Goal: Task Accomplishment & Management: Manage account settings

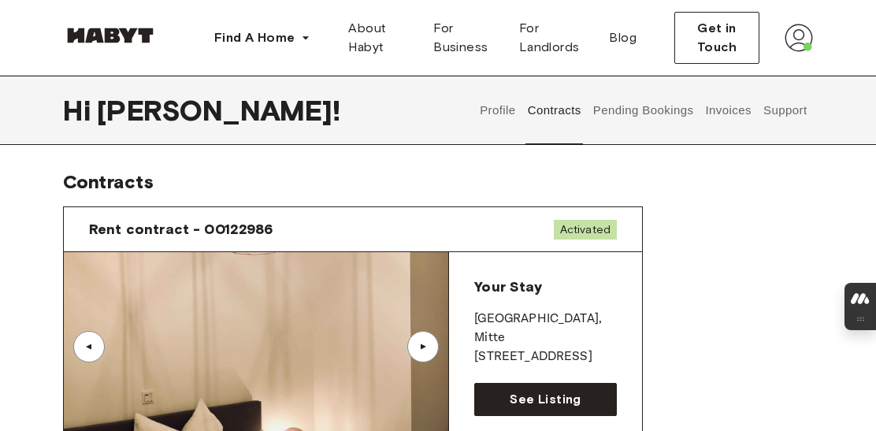
click at [641, 110] on button "Pending Bookings" at bounding box center [643, 110] width 105 height 69
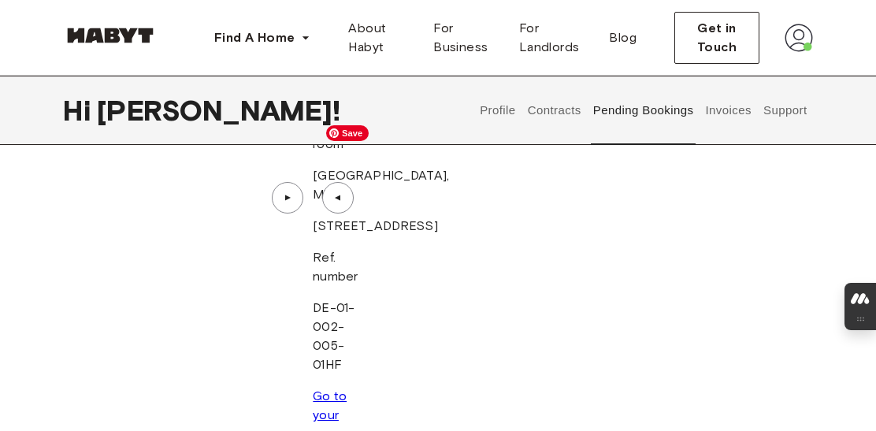
scroll to position [107, 0]
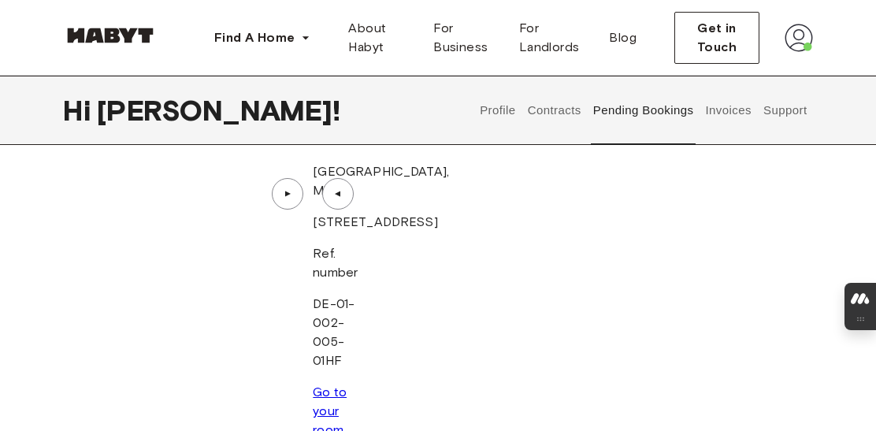
click at [739, 109] on button "Invoices" at bounding box center [729, 110] width 50 height 69
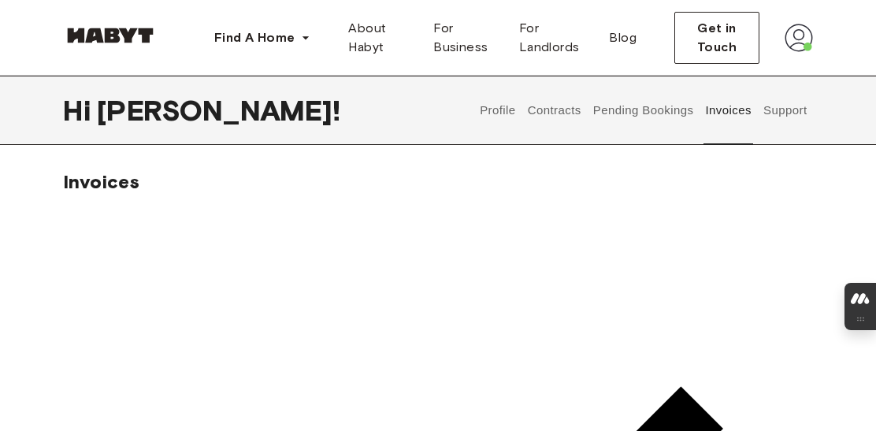
click at [638, 112] on button "Pending Bookings" at bounding box center [643, 110] width 105 height 69
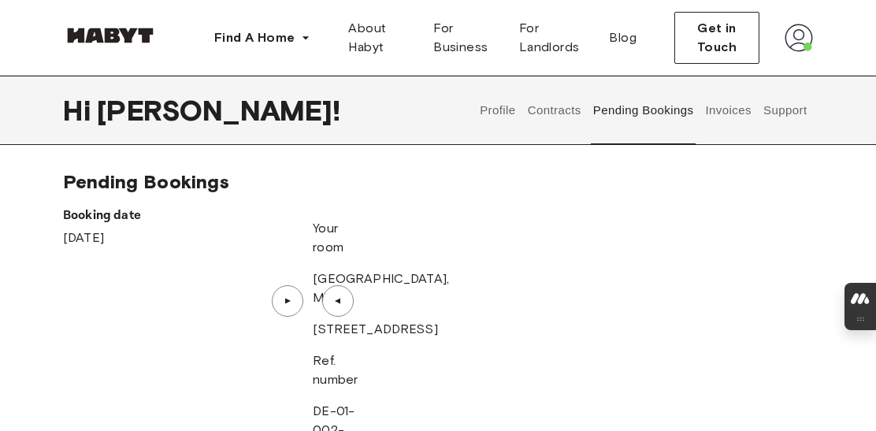
click at [564, 118] on button "Contracts" at bounding box center [555, 110] width 58 height 69
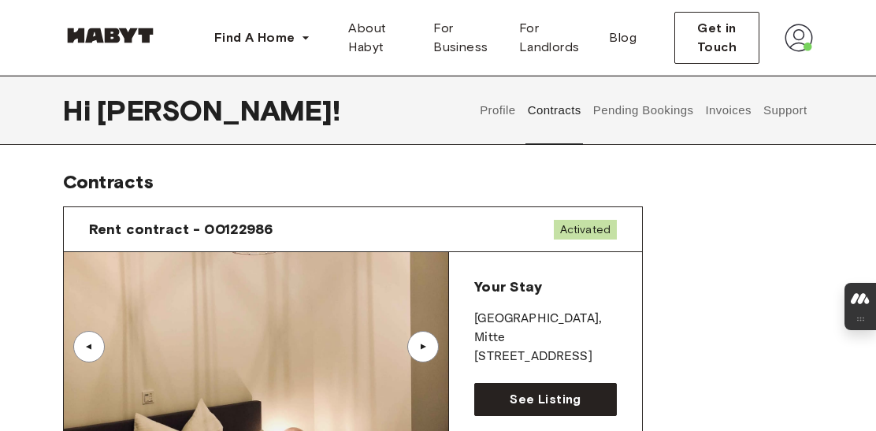
click at [490, 106] on button "Profile" at bounding box center [498, 110] width 40 height 69
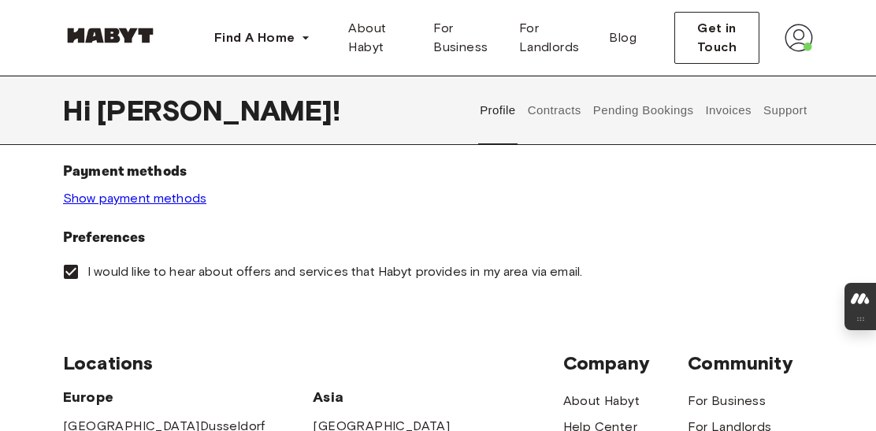
scroll to position [548, 0]
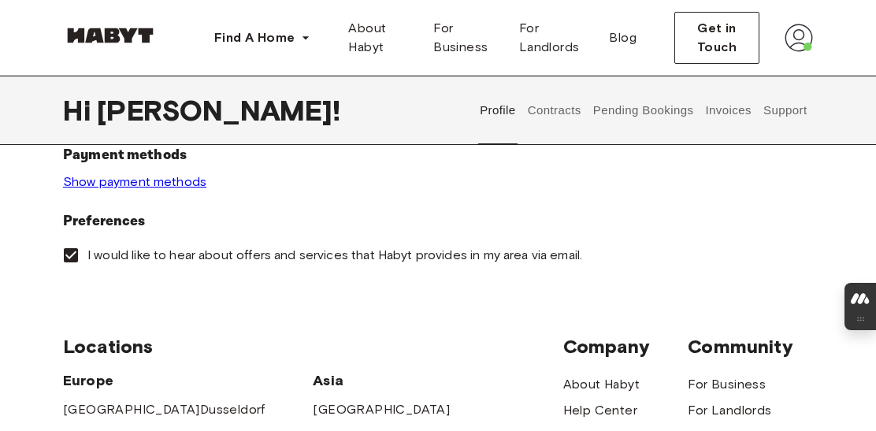
click at [172, 182] on link "Show payment methods" at bounding box center [134, 181] width 143 height 15
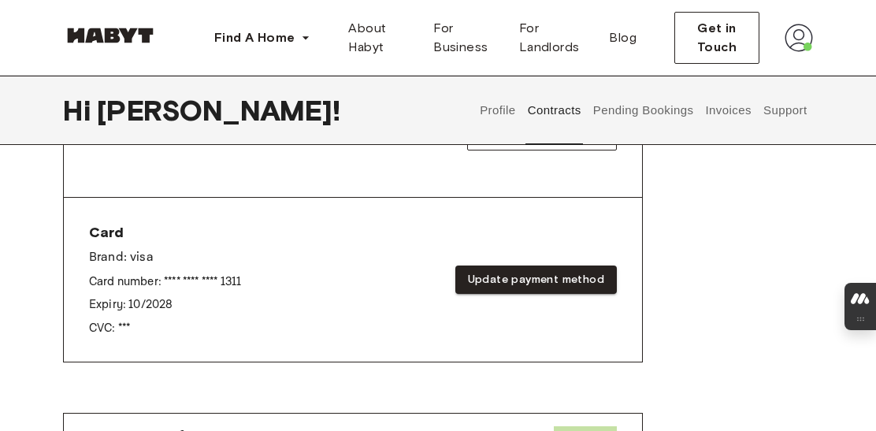
scroll to position [578, 0]
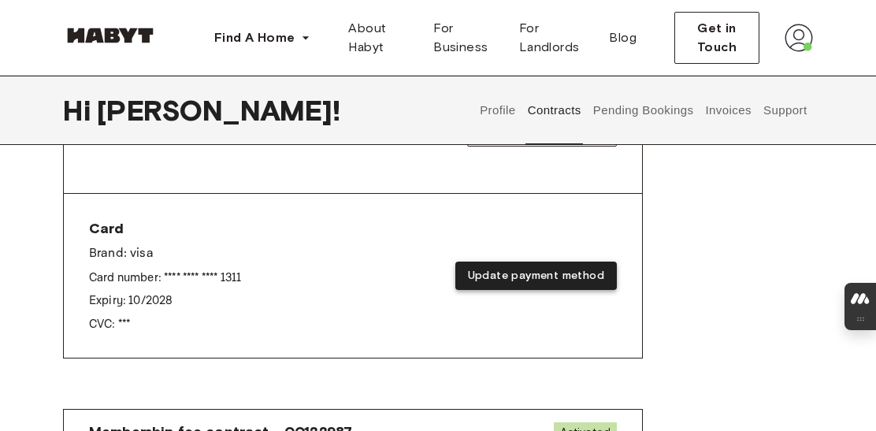
click at [556, 268] on button "Update payment method" at bounding box center [536, 276] width 162 height 29
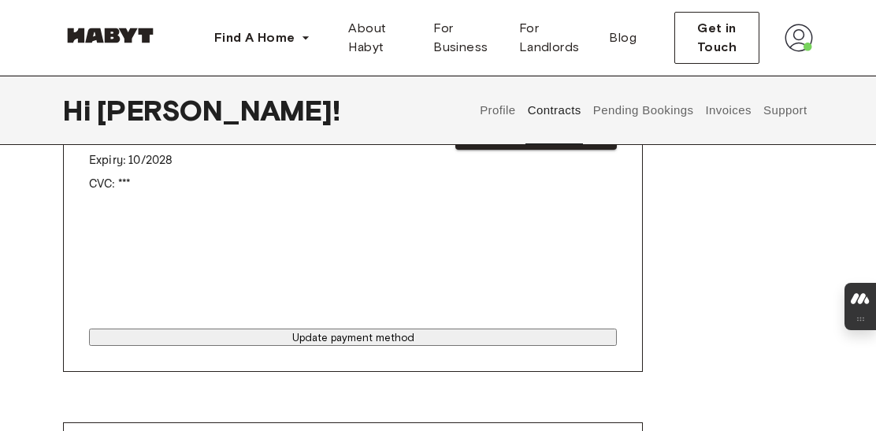
scroll to position [718, 0]
click at [388, 346] on button "Update payment method" at bounding box center [353, 337] width 528 height 17
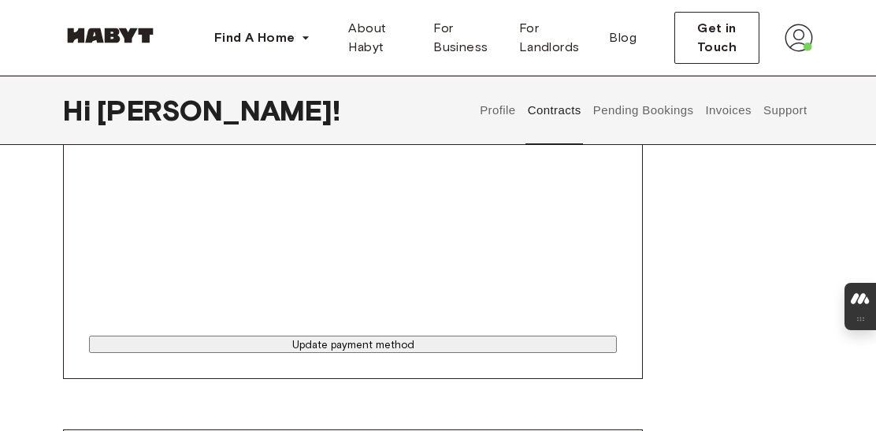
scroll to position [1184, 0]
click at [350, 340] on button "Update payment method" at bounding box center [353, 342] width 528 height 17
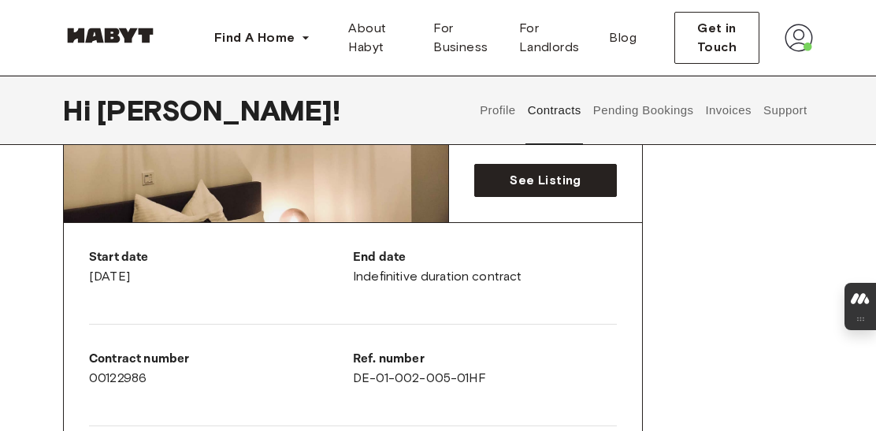
scroll to position [217, 0]
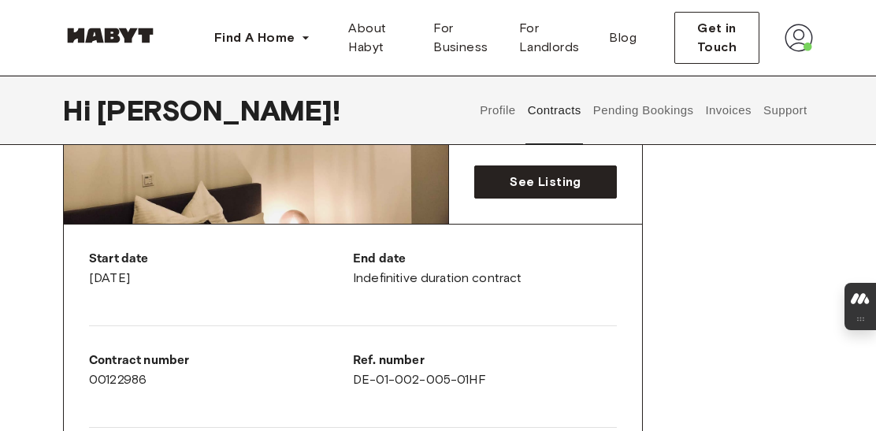
click at [396, 264] on p "End date" at bounding box center [485, 259] width 264 height 19
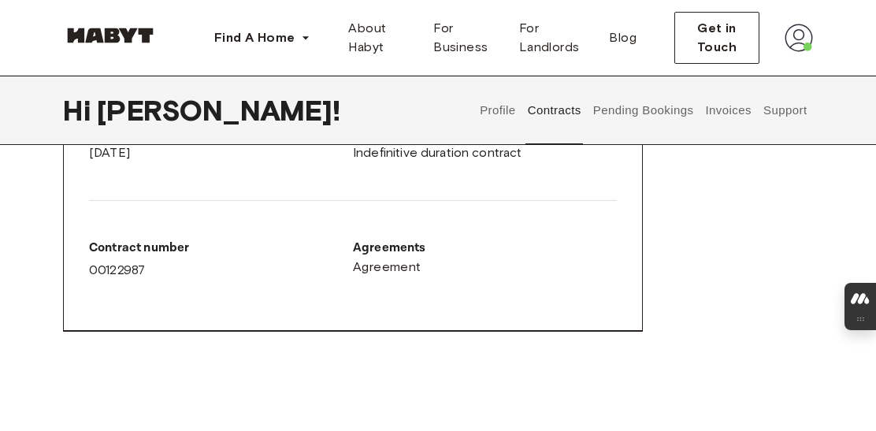
scroll to position [875, 0]
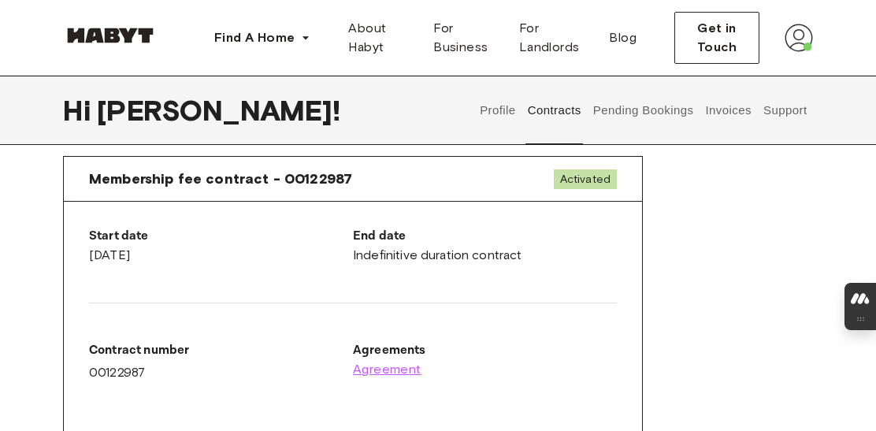
click at [385, 367] on span "Agreement" at bounding box center [387, 369] width 69 height 19
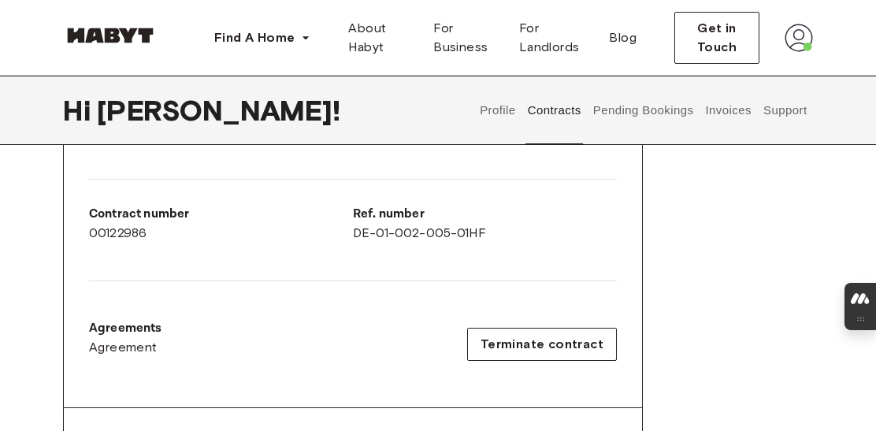
scroll to position [0, 0]
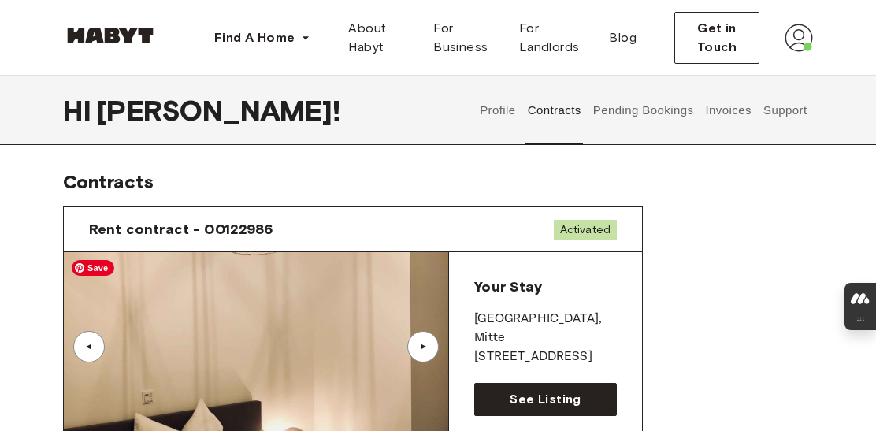
click at [357, 337] on img at bounding box center [256, 346] width 385 height 189
click at [433, 341] on div "▲" at bounding box center [423, 347] width 32 height 32
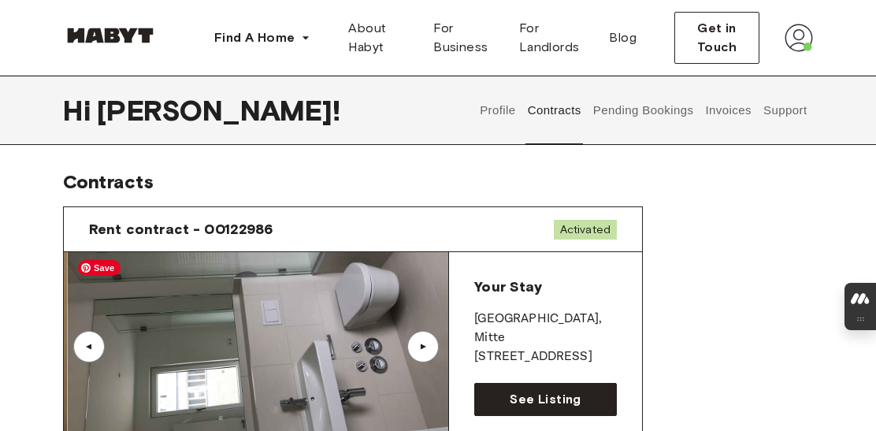
click at [371, 301] on img at bounding box center [260, 346] width 385 height 189
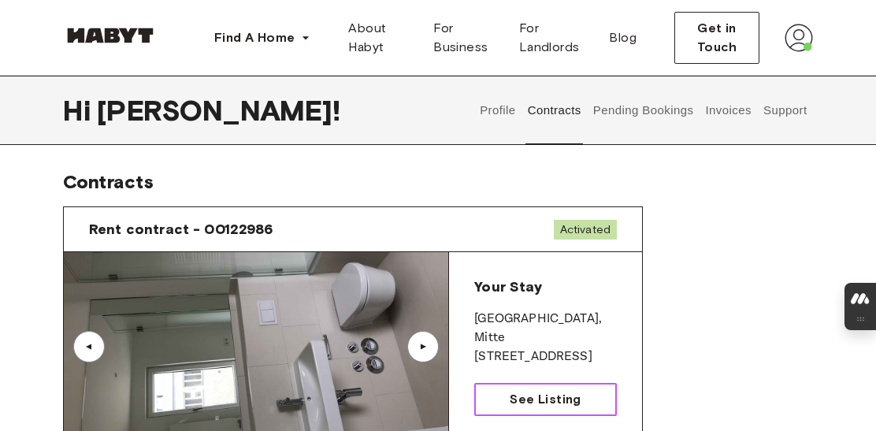
click at [497, 403] on link "See Listing" at bounding box center [545, 399] width 143 height 33
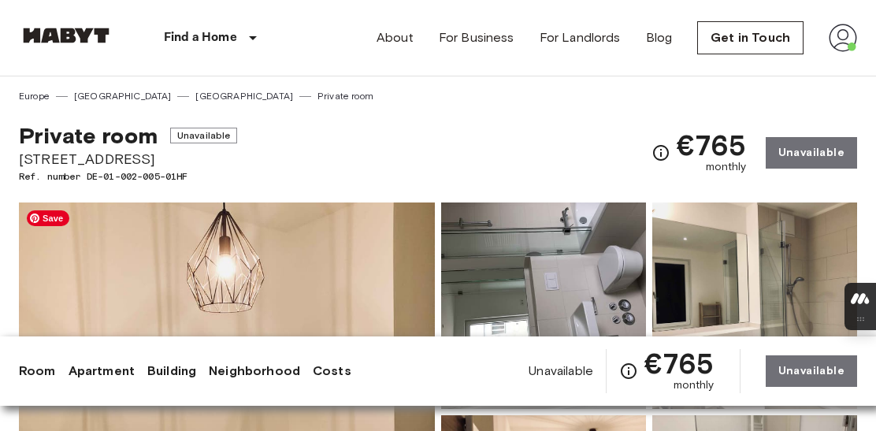
click at [357, 268] on img at bounding box center [227, 412] width 416 height 419
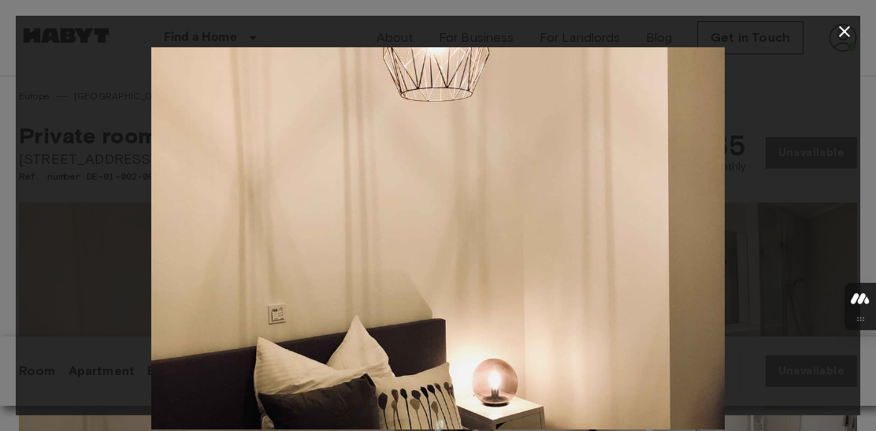
click at [840, 31] on icon "button" at bounding box center [844, 31] width 19 height 19
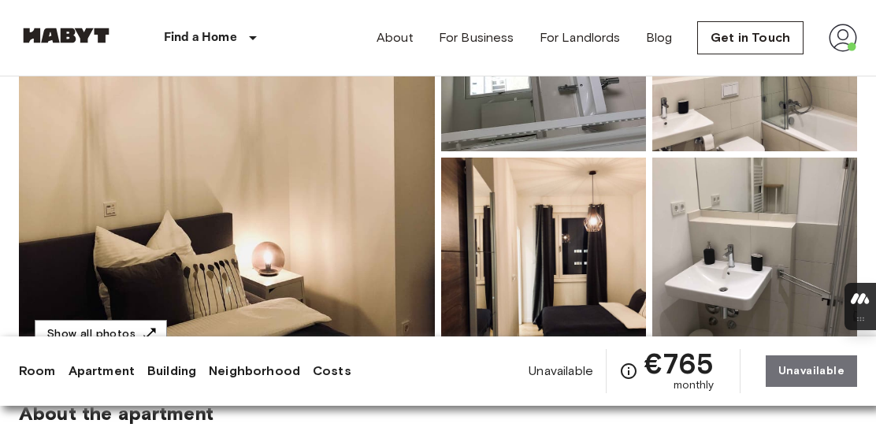
scroll to position [137, 0]
